Goal: Task Accomplishment & Management: Complete application form

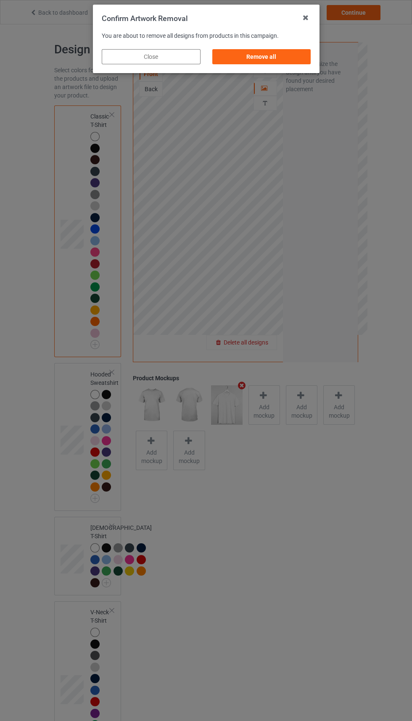
click at [282, 57] on div "Remove all" at bounding box center [261, 56] width 99 height 15
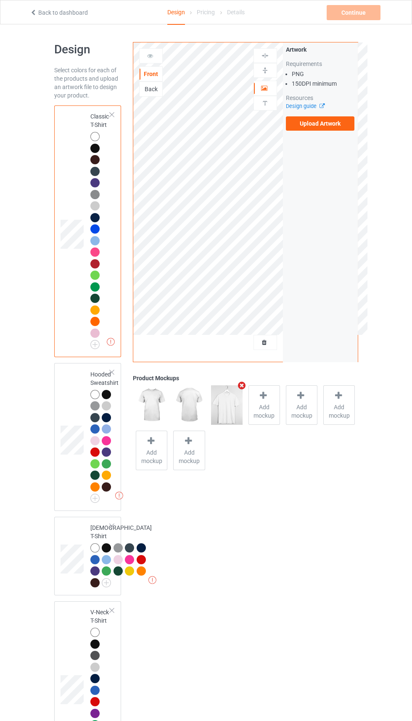
click at [338, 121] on label "Upload Artwork" at bounding box center [320, 123] width 69 height 14
click at [0, 0] on input "Upload Artwork" at bounding box center [0, 0] width 0 height 0
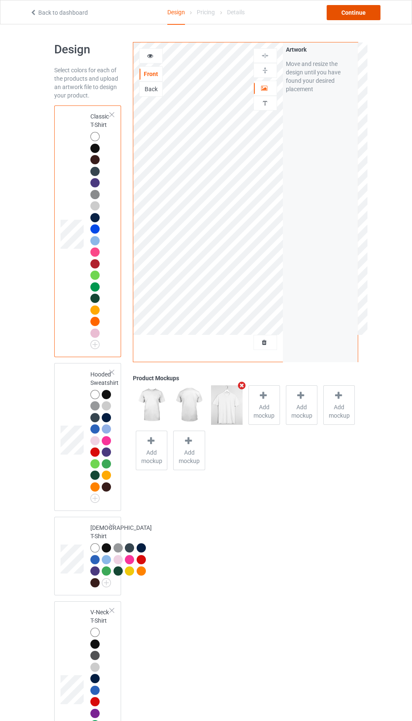
click at [346, 10] on div "Continue" at bounding box center [353, 12] width 54 height 15
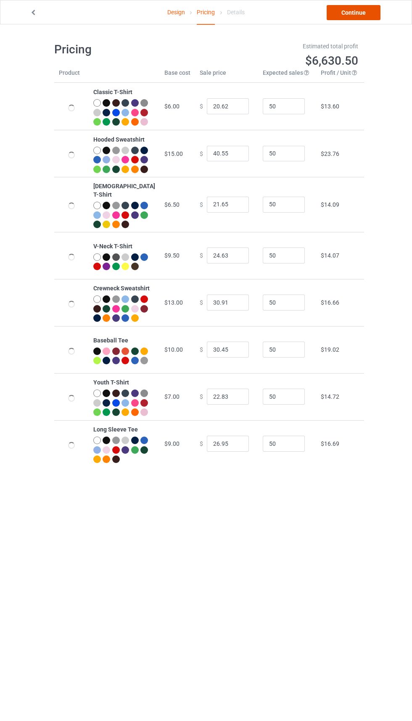
click at [352, 12] on link "Continue" at bounding box center [353, 12] width 54 height 15
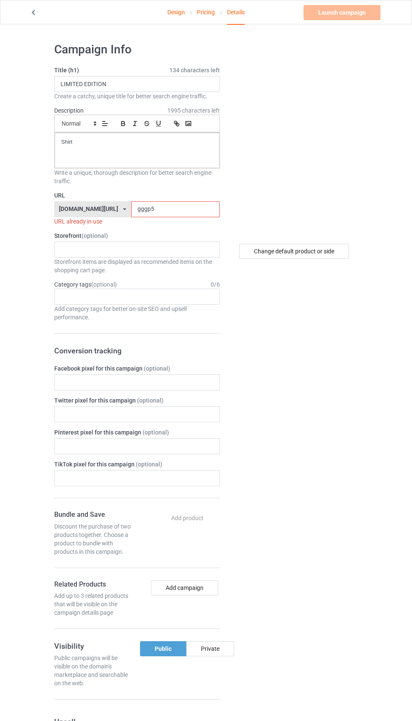
click at [156, 208] on input "gggp5" at bounding box center [175, 209] width 89 height 16
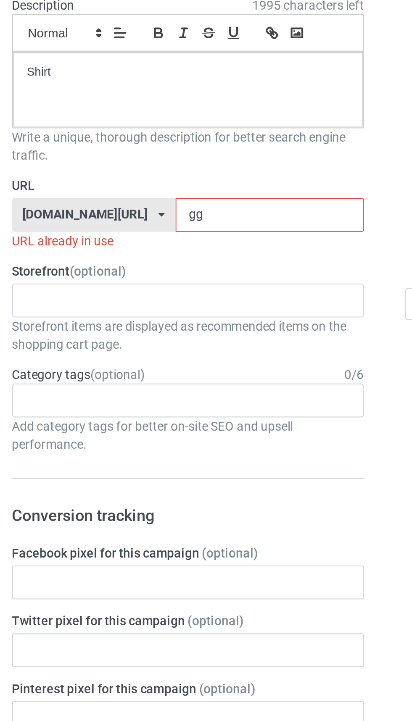
type input "g"
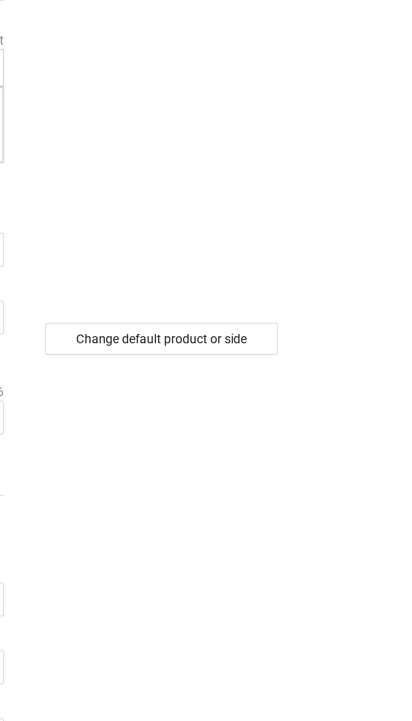
click at [230, 250] on div "Change default product or side" at bounding box center [295, 510] width 138 height 949
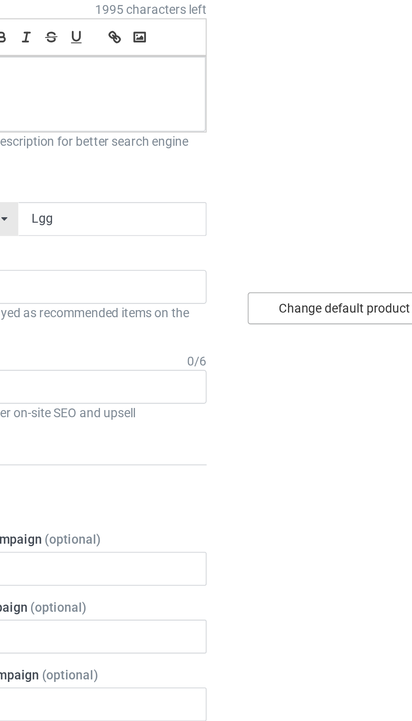
click at [271, 251] on div "Change default product or side" at bounding box center [294, 251] width 110 height 15
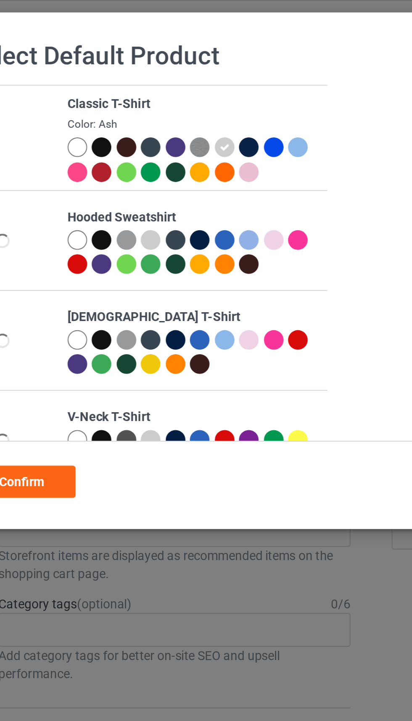
click at [90, 70] on div at bounding box center [91, 69] width 9 height 9
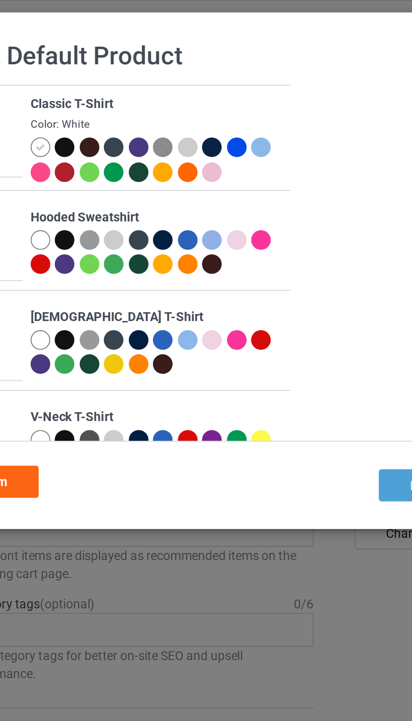
click at [92, 71] on icon at bounding box center [91, 69] width 5 height 5
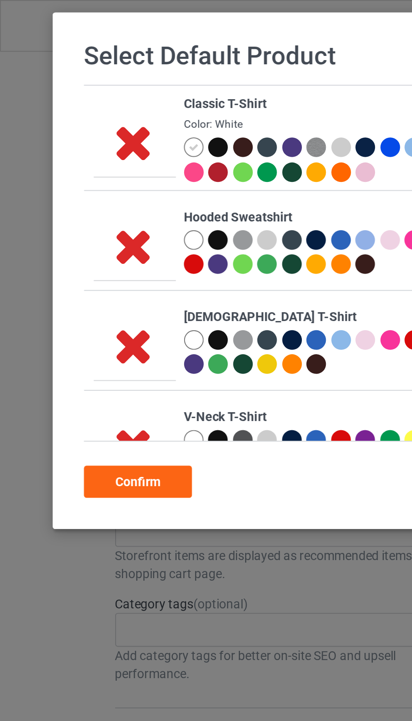
click at [74, 221] on div "Confirm" at bounding box center [64, 226] width 51 height 15
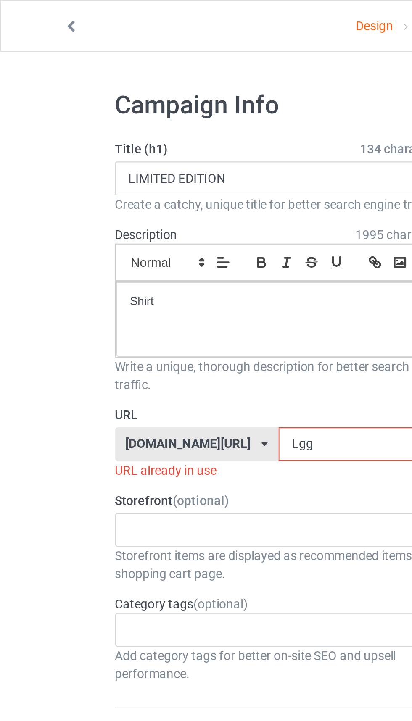
click at [78, 224] on div "URL already in use" at bounding box center [137, 221] width 166 height 8
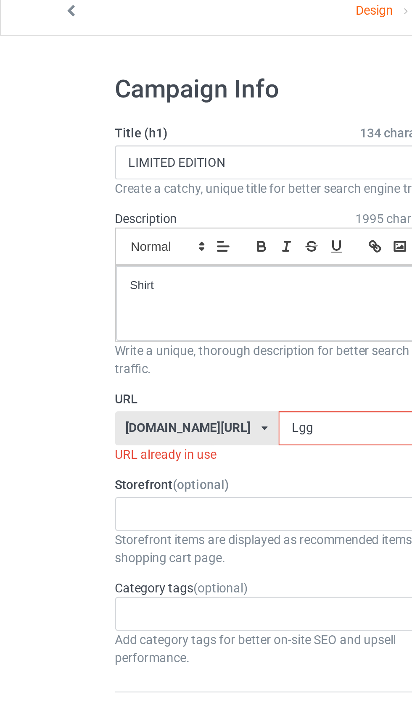
click at [147, 208] on input "Lgg" at bounding box center [175, 209] width 89 height 16
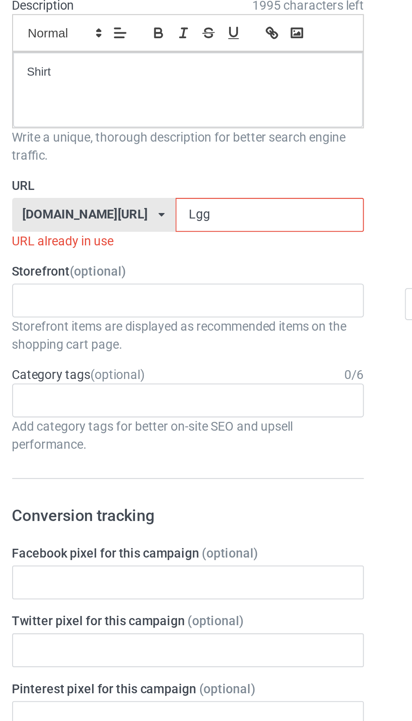
type input "Lgg7"
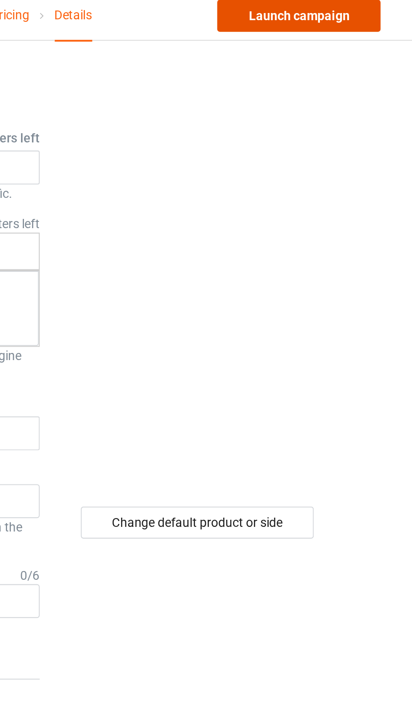
click at [364, 16] on link "Launch campaign" at bounding box center [341, 12] width 77 height 15
